Goal: Task Accomplishment & Management: Manage account settings

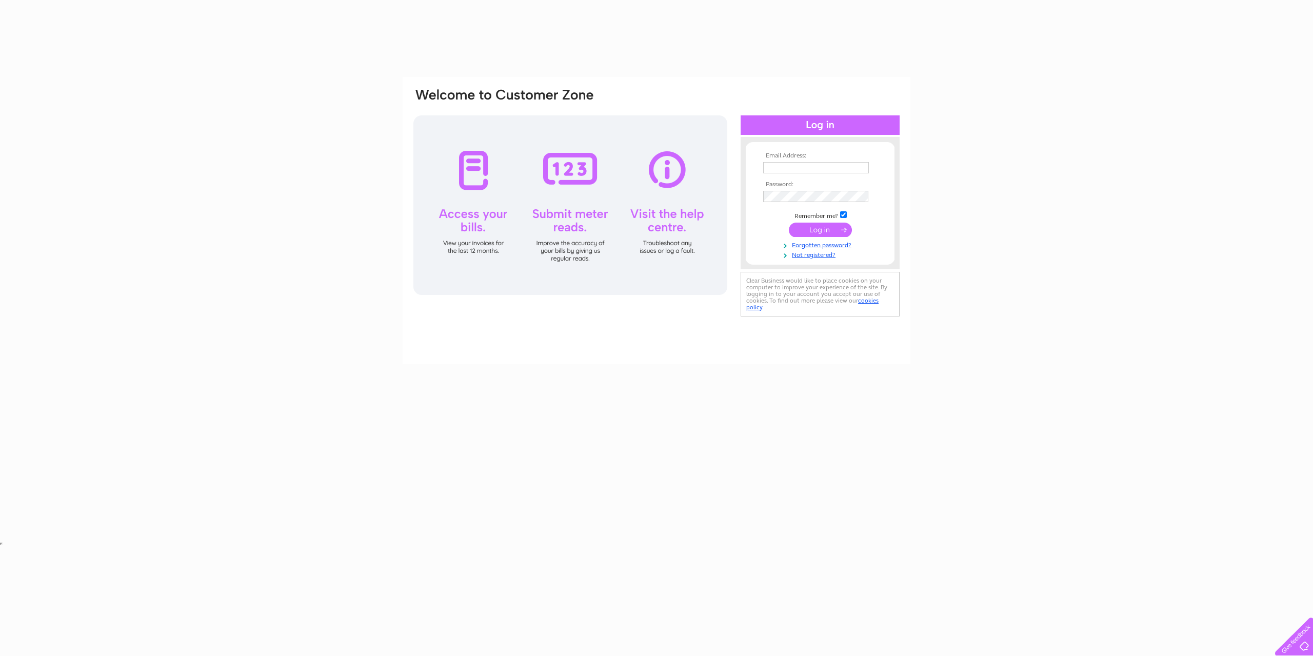
click at [798, 165] on input "text" at bounding box center [816, 167] width 106 height 11
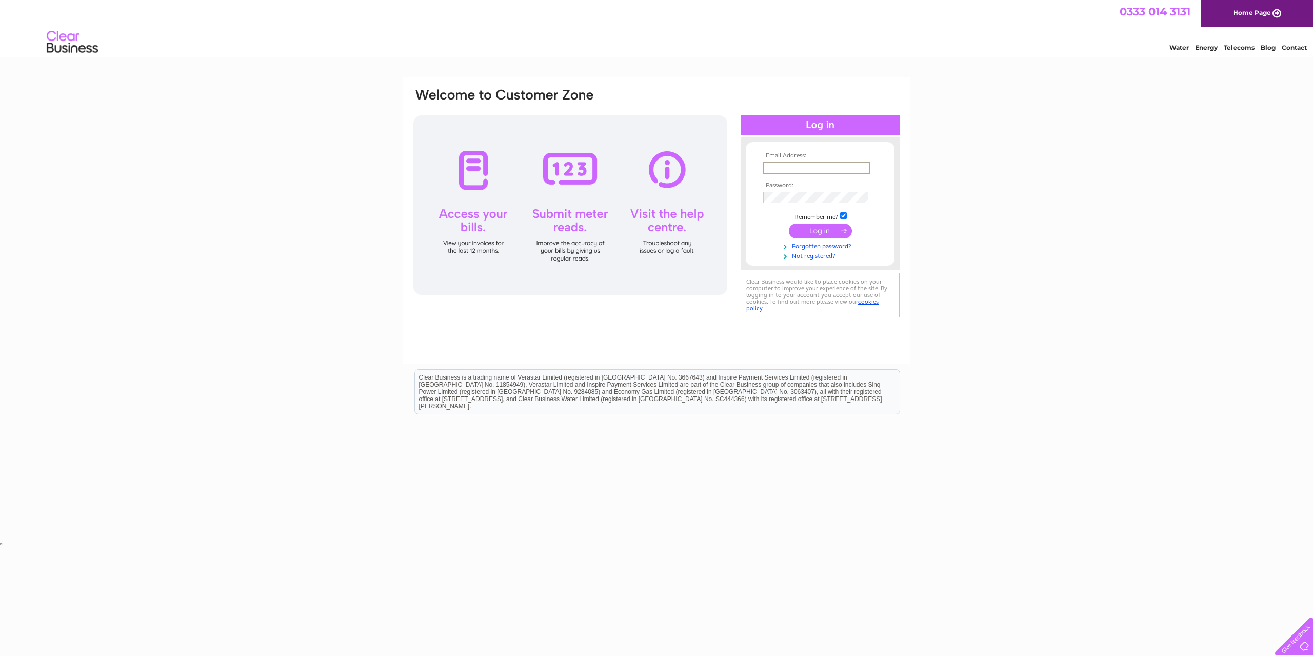
type input "rory@tibstreettavern.co.uk"
click at [818, 233] on input "submit" at bounding box center [820, 230] width 63 height 14
click at [816, 231] on input "submit" at bounding box center [820, 230] width 63 height 14
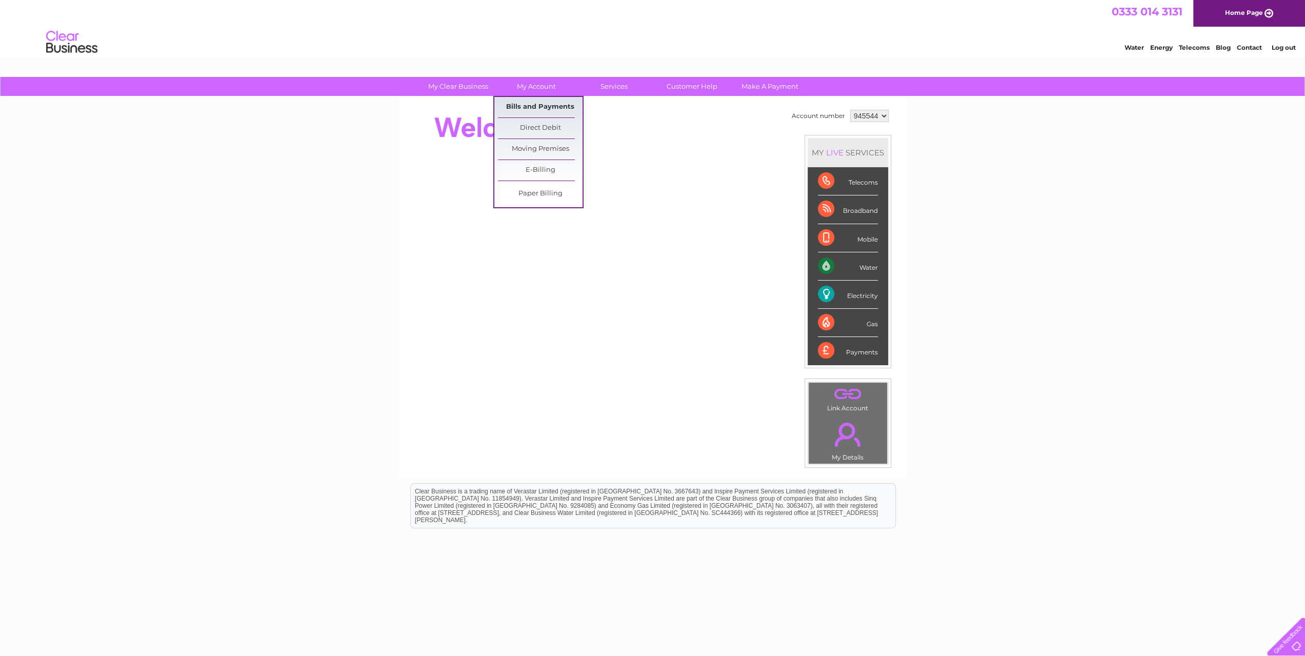
click at [532, 108] on link "Bills and Payments" at bounding box center [540, 107] width 85 height 21
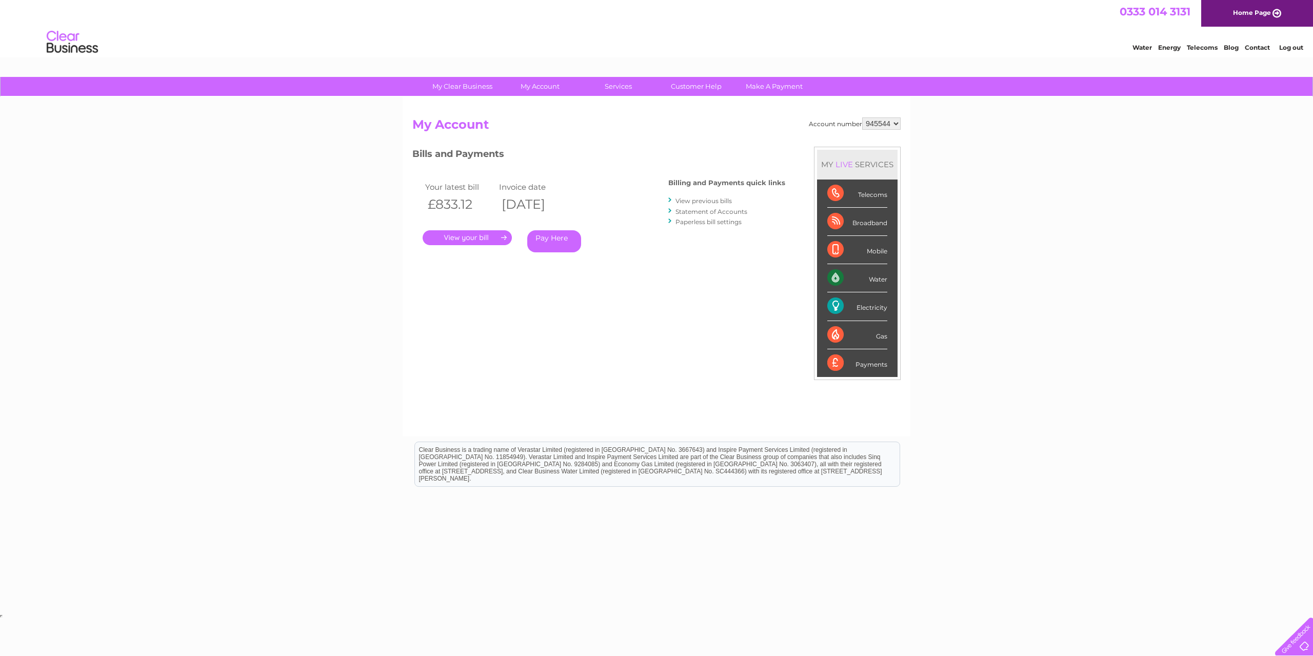
click at [479, 239] on link "." at bounding box center [466, 237] width 89 height 15
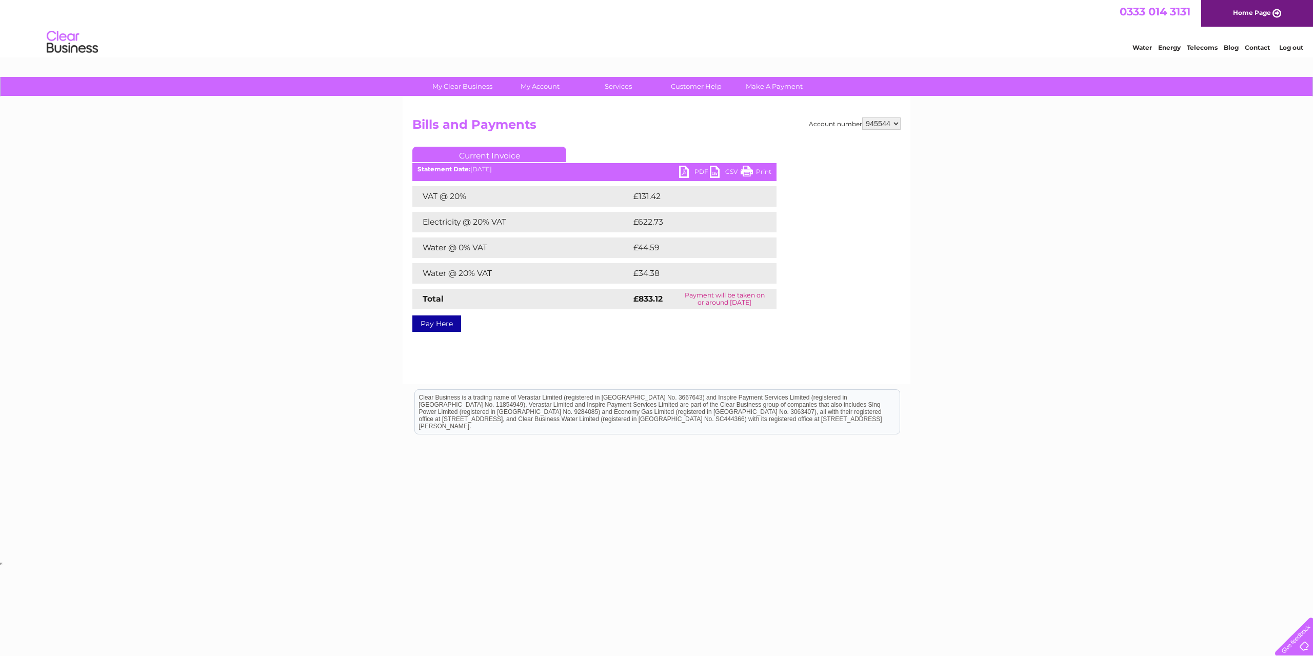
click at [687, 169] on link "PDF" at bounding box center [694, 173] width 31 height 15
